Goal: Navigation & Orientation: Find specific page/section

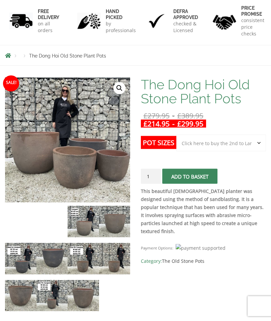
scroll to position [158, 0]
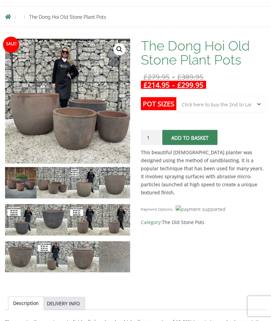
click at [85, 184] on img at bounding box center [83, 182] width 31 height 31
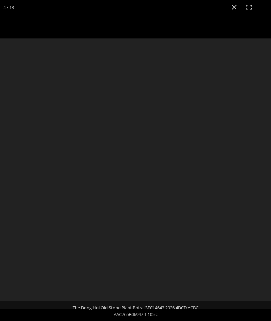
scroll to position [159, 0]
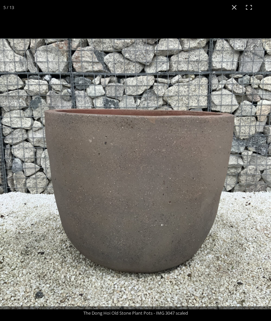
click at [234, 8] on button "Close (Esc)" at bounding box center [234, 7] width 15 height 15
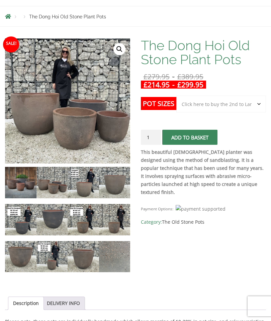
click at [19, 228] on img at bounding box center [20, 219] width 31 height 31
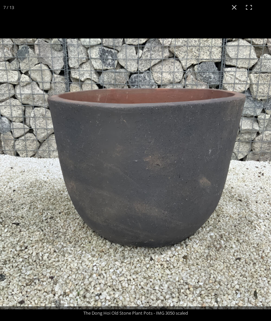
click at [236, 7] on button "Close (Esc)" at bounding box center [234, 7] width 15 height 15
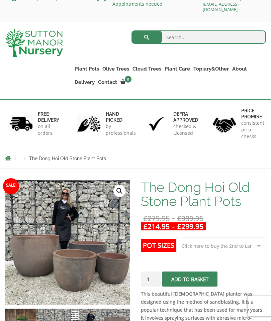
scroll to position [0, 0]
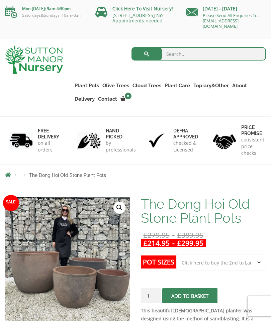
click at [0, 0] on link "The Iron Stone Pots" at bounding box center [0, 0] width 0 height 0
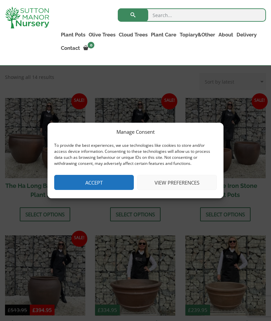
scroll to position [246, 0]
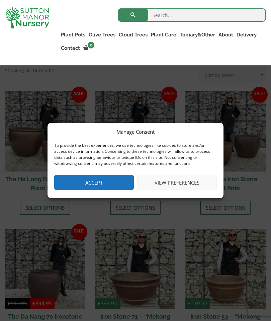
click at [81, 182] on button "Accept" at bounding box center [94, 182] width 80 height 15
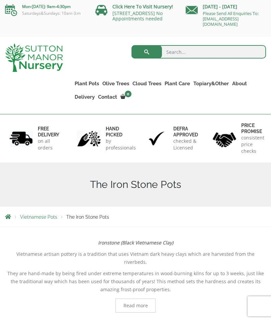
scroll to position [0, 0]
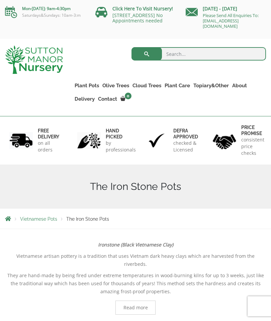
click at [0, 0] on link "Wabi-Sabi" at bounding box center [0, 0] width 0 height 0
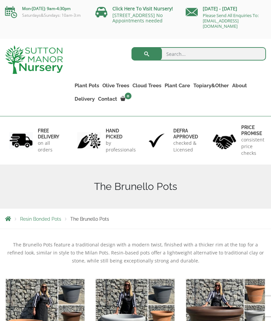
click at [0, 0] on link "The Atlantis Pots" at bounding box center [0, 0] width 0 height 0
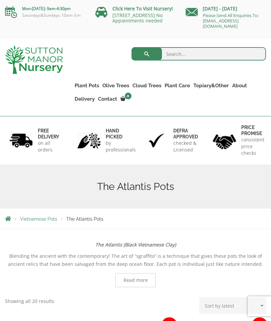
click at [0, 0] on link "Glazed Pots" at bounding box center [0, 0] width 0 height 0
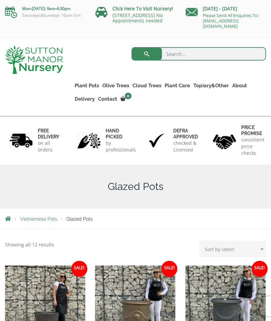
click at [87, 83] on link "Plant Pots" at bounding box center [87, 85] width 28 height 9
